Goal: Information Seeking & Learning: Learn about a topic

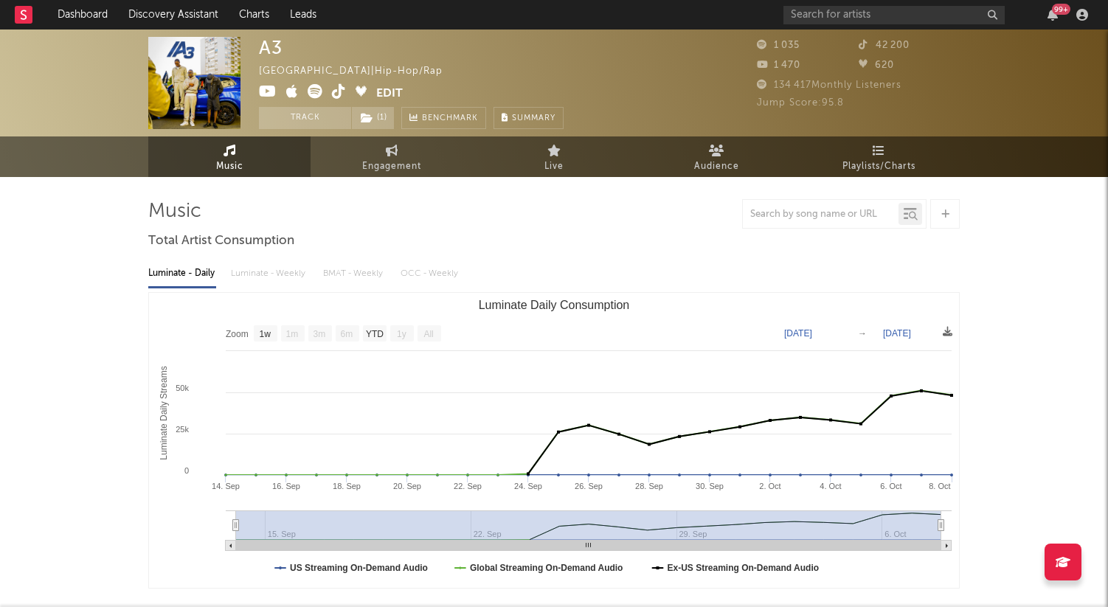
select select "1w"
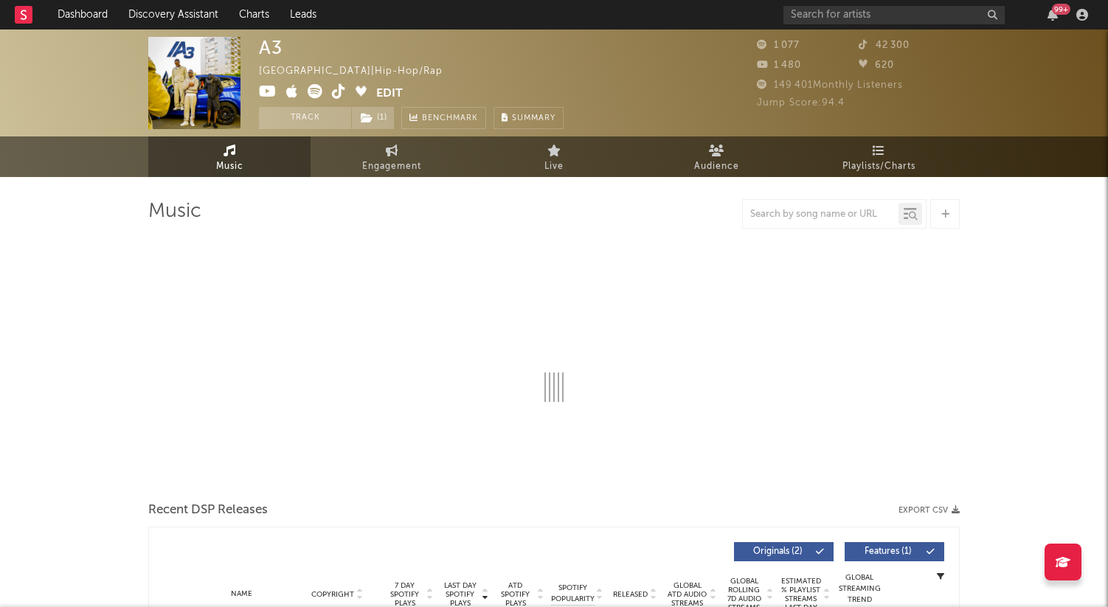
select select "1w"
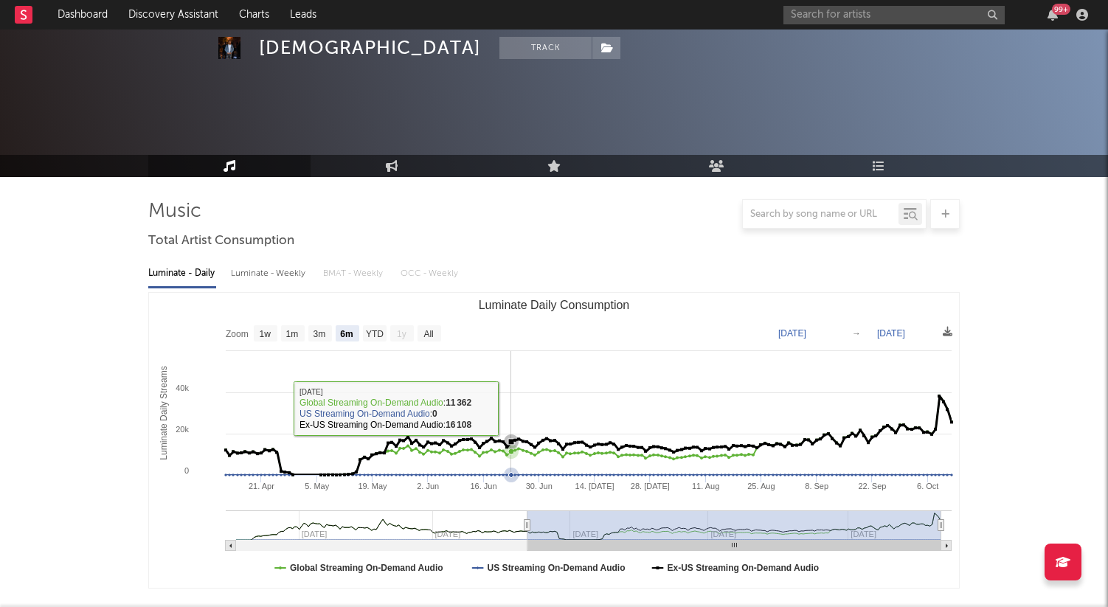
select select "6m"
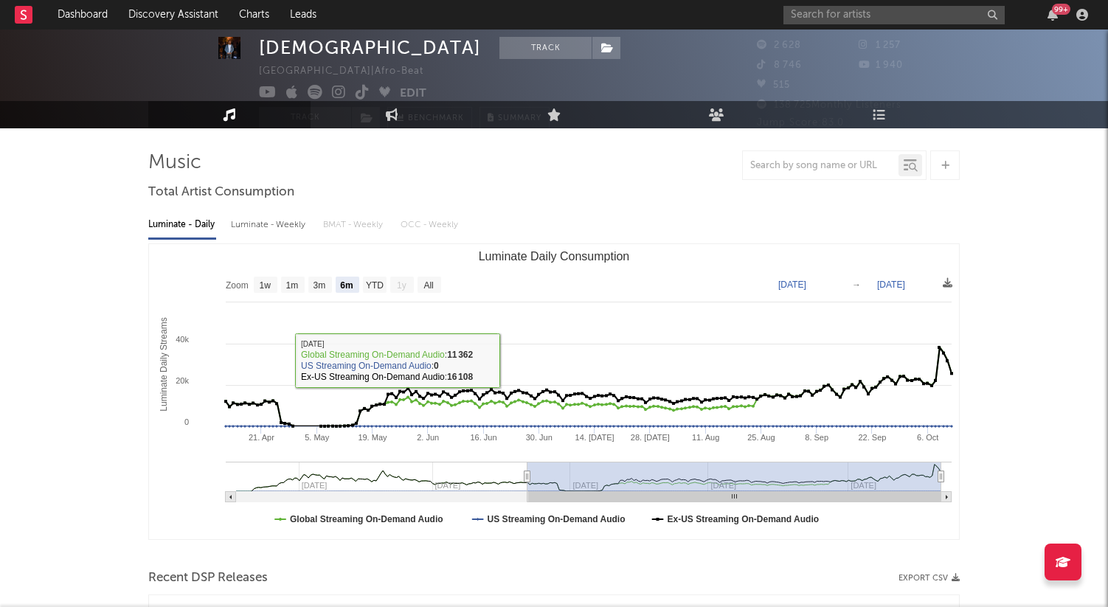
scroll to position [51, 0]
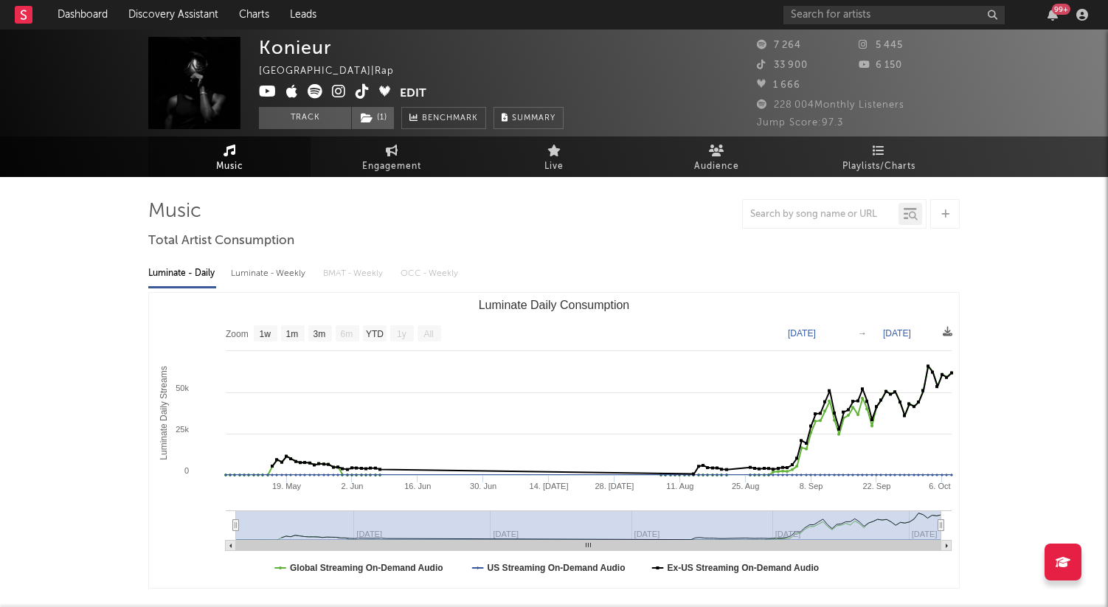
select select "1w"
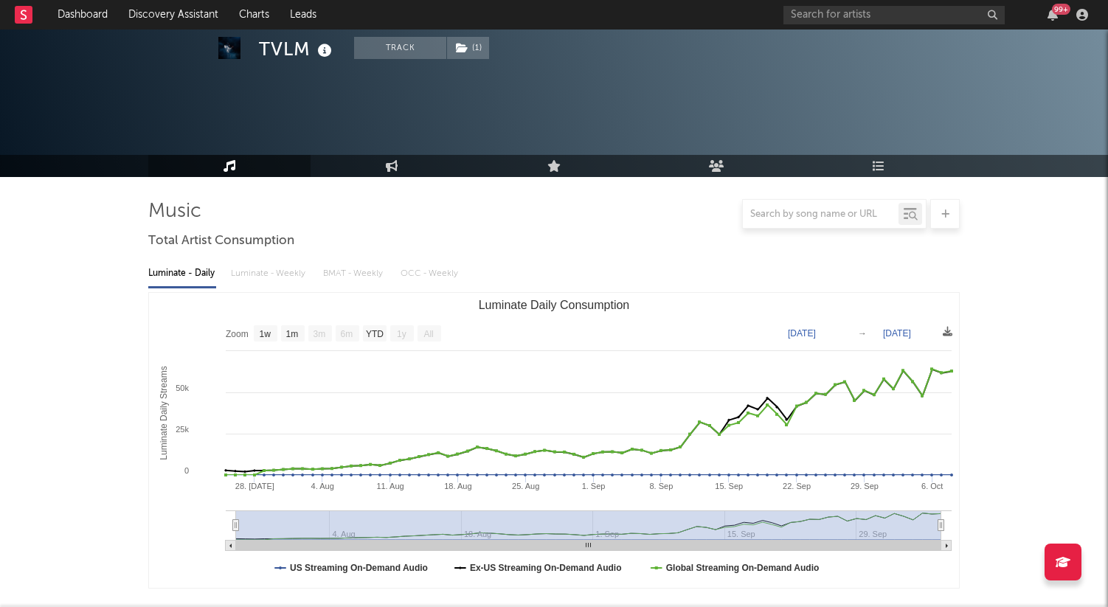
select select "1w"
